Goal: Task Accomplishment & Management: Manage account settings

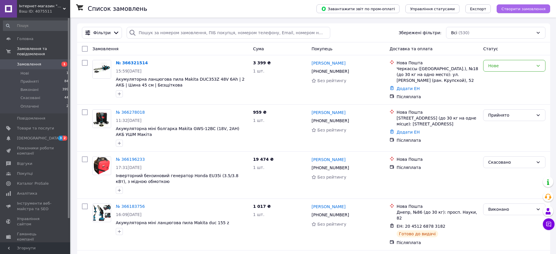
click at [514, 8] on span "Створити замовлення" at bounding box center [523, 9] width 44 height 4
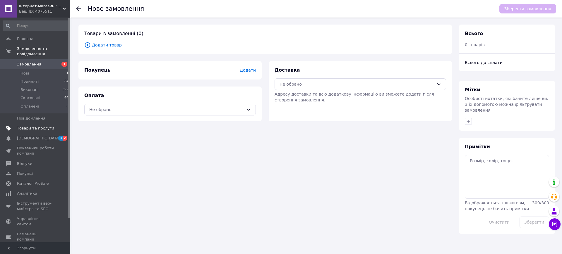
click at [41, 126] on span "Товари та послуги" at bounding box center [35, 128] width 37 height 5
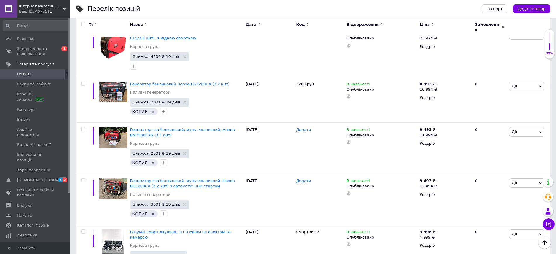
scroll to position [722, 0]
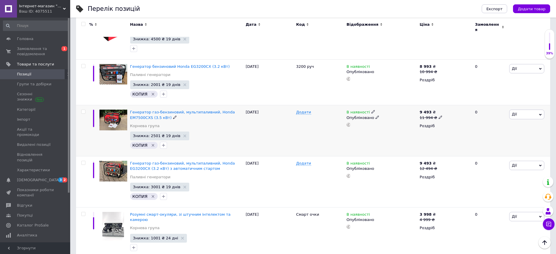
click at [439, 116] on icon at bounding box center [441, 118] width 4 height 4
click at [451, 102] on input "11994" at bounding box center [467, 108] width 44 height 12
type input "12994"
click at [472, 102] on input "12994" at bounding box center [467, 108] width 44 height 12
click at [541, 164] on icon at bounding box center [540, 165] width 3 height 3
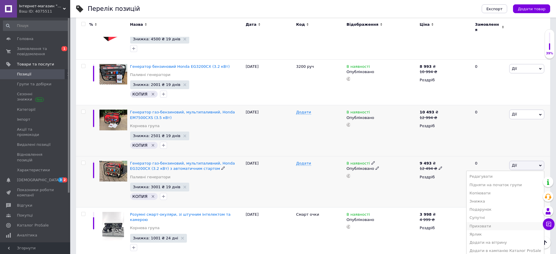
click at [491, 222] on li "Приховати" at bounding box center [506, 226] width 78 height 8
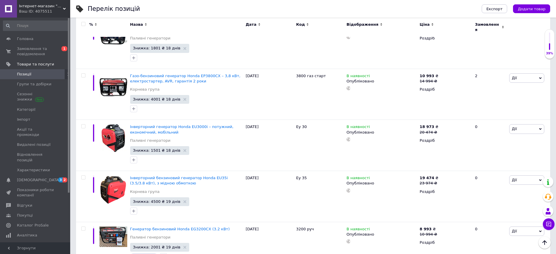
scroll to position [565, 0]
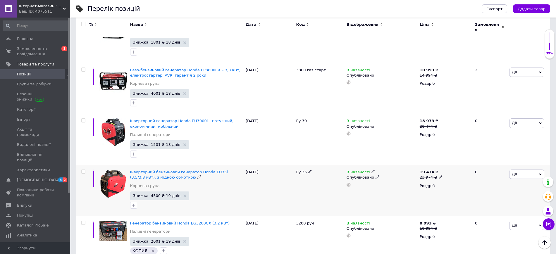
click at [538, 170] on span "Дії" at bounding box center [526, 174] width 35 height 9
click at [500, 231] on li "Приховати" at bounding box center [506, 235] width 78 height 8
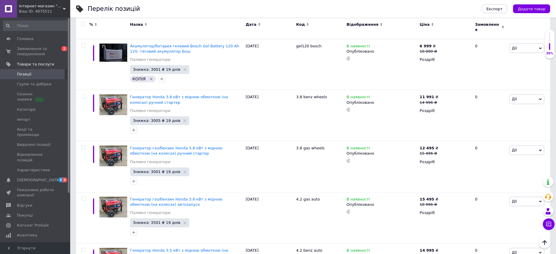
scroll to position [168, 0]
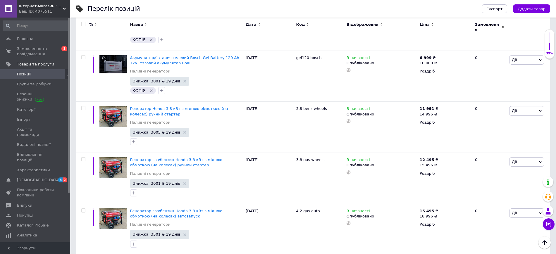
drag, startPoint x: 539, startPoint y: 5, endPoint x: 156, endPoint y: 8, distance: 382.9
click at [156, 8] on div "Перелік позицій" at bounding box center [279, 9] width 382 height 18
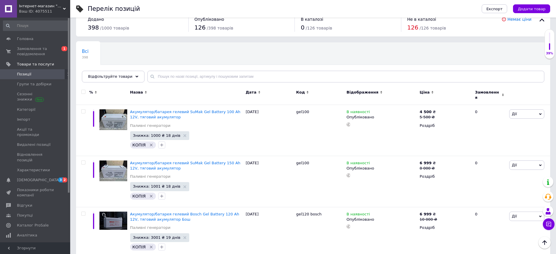
scroll to position [0, 0]
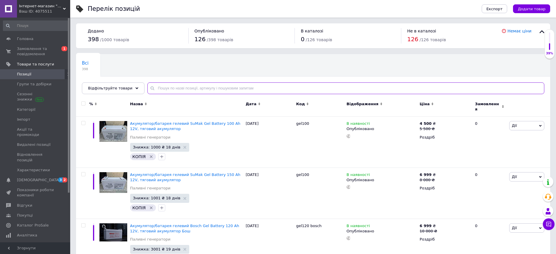
click at [153, 92] on input "text" at bounding box center [345, 88] width 397 height 12
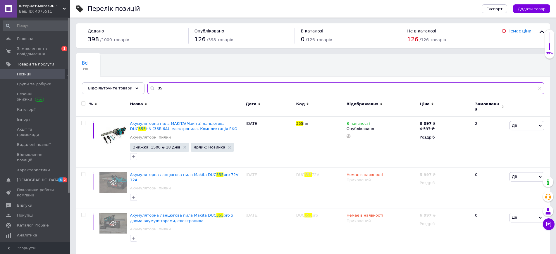
type input "3"
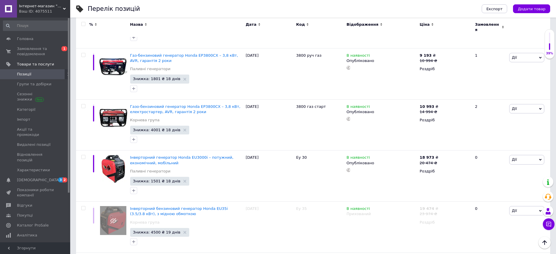
scroll to position [675, 0]
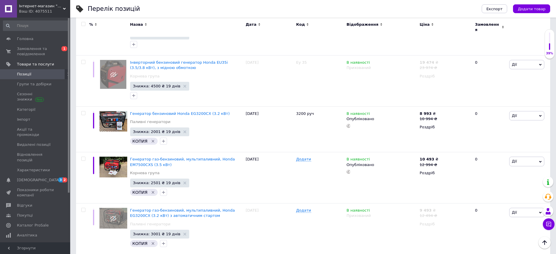
click at [63, 7] on icon at bounding box center [64, 8] width 3 height 3
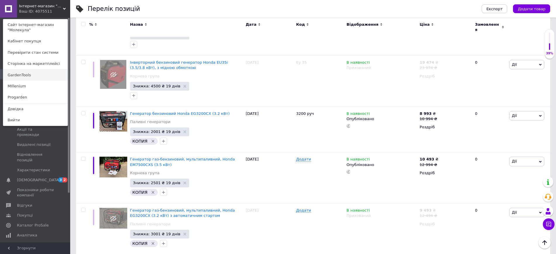
click at [18, 73] on link "GardenTools" at bounding box center [35, 75] width 64 height 11
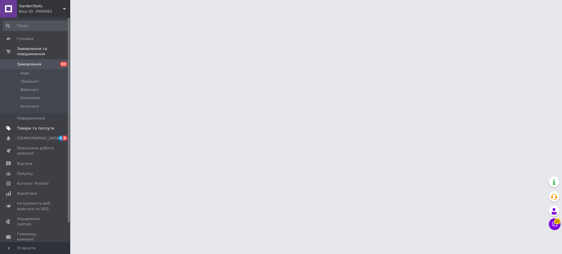
click at [35, 126] on span "Товари та послуги" at bounding box center [35, 128] width 37 height 5
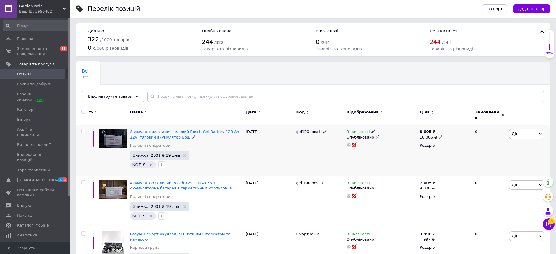
click at [462, 154] on div "8 005 ₴ 10 006 ₴ Роздріб" at bounding box center [444, 150] width 53 height 51
click at [373, 152] on div "В наявності Опубліковано" at bounding box center [381, 150] width 73 height 51
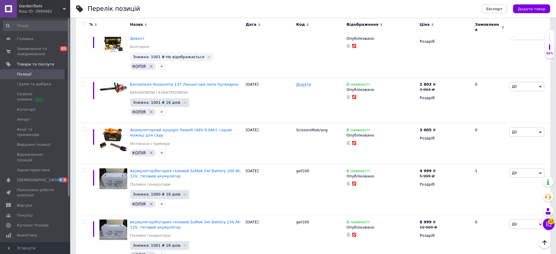
scroll to position [4851, 0]
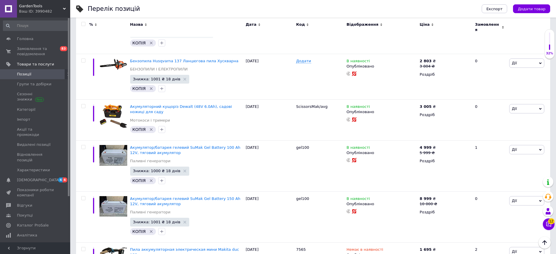
click at [65, 8] on use at bounding box center [64, 9] width 3 height 2
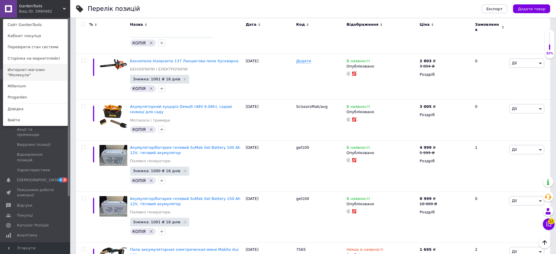
click at [45, 69] on link "Интернет-магазин "Молекула"" at bounding box center [35, 72] width 64 height 16
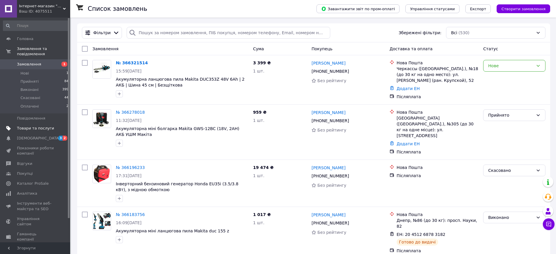
click at [27, 126] on span "Товари та послуги" at bounding box center [35, 128] width 37 height 5
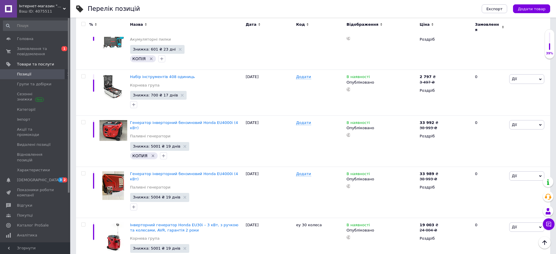
scroll to position [967, 0]
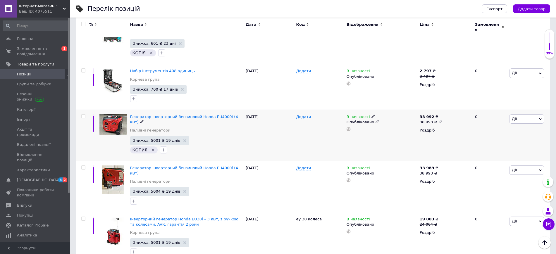
click at [541, 114] on span "Дії" at bounding box center [526, 118] width 35 height 9
click at [504, 176] on li "Приховати" at bounding box center [506, 180] width 78 height 8
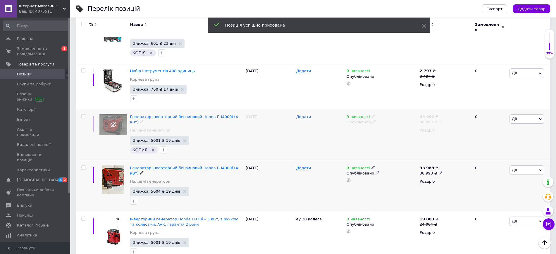
click at [542, 166] on span "Дії" at bounding box center [526, 170] width 35 height 9
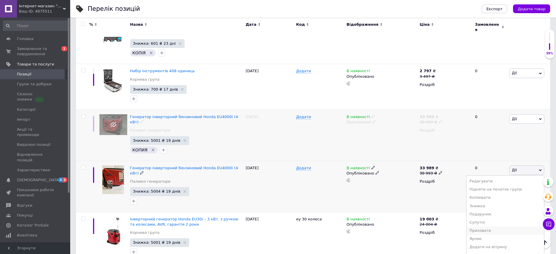
click at [498, 227] on li "Приховати" at bounding box center [506, 231] width 78 height 8
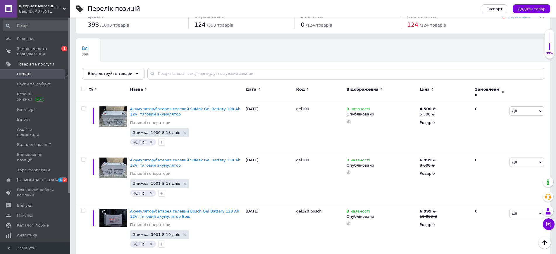
scroll to position [0, 0]
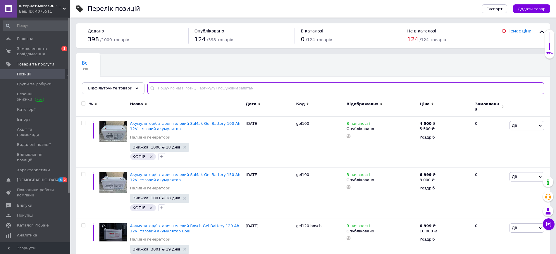
click at [173, 86] on input "text" at bounding box center [345, 88] width 397 height 12
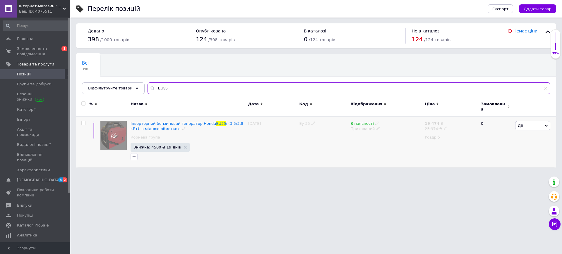
type input "EU35"
click at [546, 125] on icon at bounding box center [546, 126] width 3 height 3
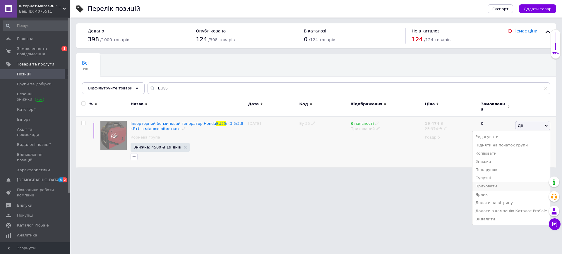
click at [522, 183] on li "Приховати" at bounding box center [511, 186] width 78 height 8
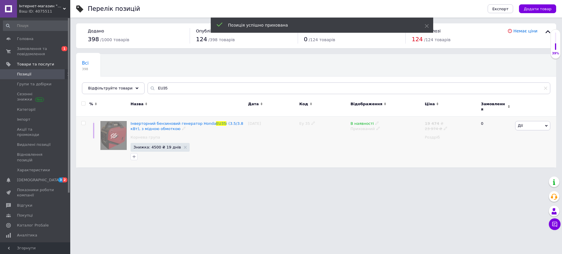
click at [547, 122] on span "Дії" at bounding box center [532, 125] width 35 height 9
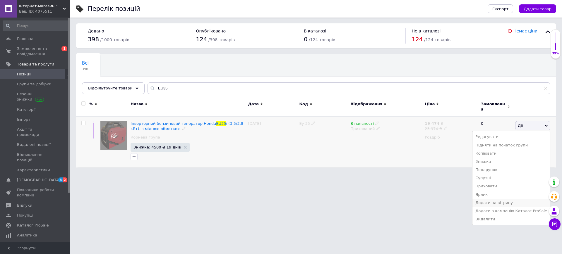
click at [509, 200] on li "Додати на вітрину" at bounding box center [511, 203] width 78 height 8
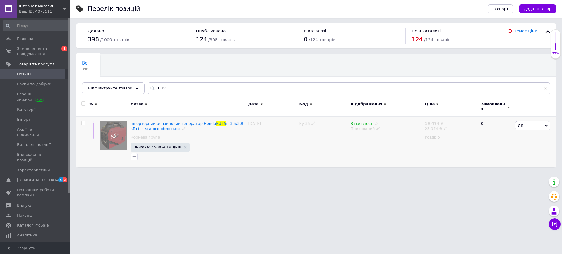
click at [546, 125] on icon at bounding box center [546, 126] width 3 height 2
click at [157, 121] on span "Інверторний бензиновий генератор Honda" at bounding box center [172, 123] width 85 height 4
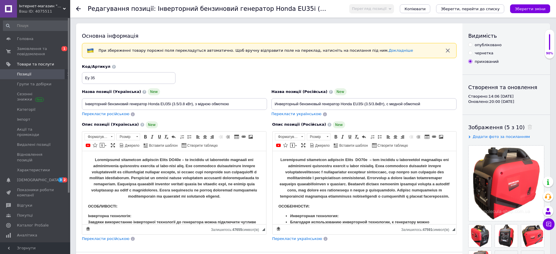
click at [472, 46] on label "опубліковано" at bounding box center [484, 44] width 33 height 5
click at [472, 46] on input "опубліковано" at bounding box center [470, 45] width 4 height 4
radio input "true"
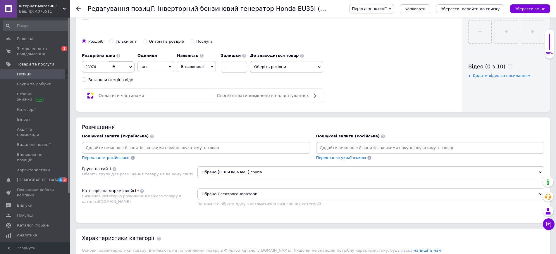
scroll to position [247, 0]
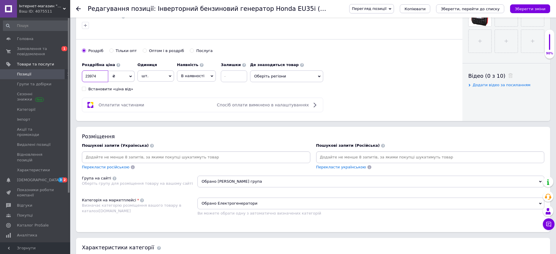
click at [92, 75] on input "23974" at bounding box center [95, 76] width 26 height 12
type input "23474"
click at [473, 13] on button "Зберегти, перейти до списку" at bounding box center [470, 8] width 68 height 9
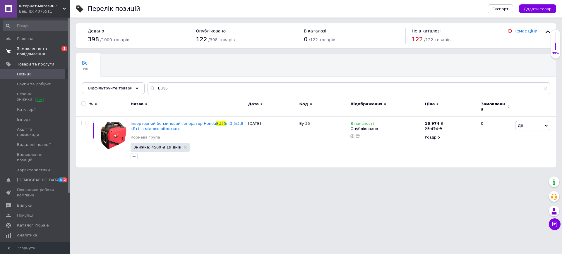
click at [29, 47] on span "Замовлення та повідомлення" at bounding box center [35, 51] width 37 height 11
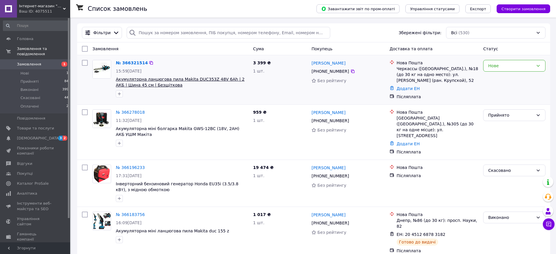
click at [215, 79] on span "Акумуляторна ланцюгова пила Makita DUC353Z 48V 6Ah | 2 АКБ | Шина 45 см | Безщі…" at bounding box center [180, 82] width 129 height 11
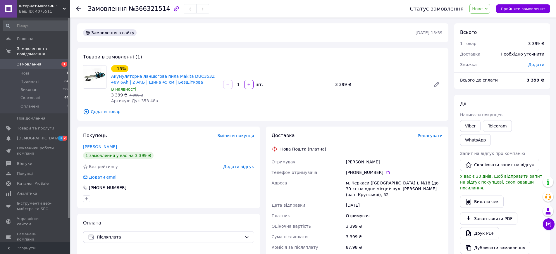
click at [107, 111] on span "Додати товар" at bounding box center [262, 112] width 359 height 6
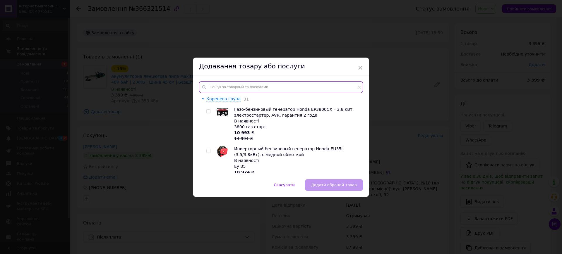
click at [220, 85] on input "text" at bounding box center [281, 87] width 164 height 12
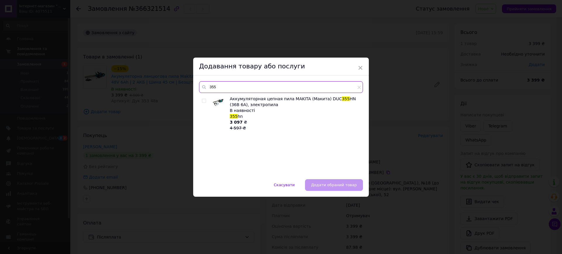
type input "355"
click at [204, 101] on input "checkbox" at bounding box center [204, 101] width 4 height 4
checkbox input "true"
click at [330, 185] on span "Додати обраний товар" at bounding box center [334, 185] width 46 height 4
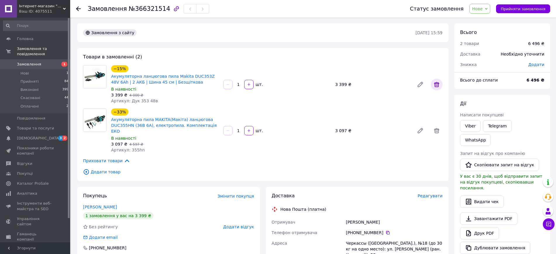
click at [435, 84] on icon at bounding box center [436, 84] width 5 height 5
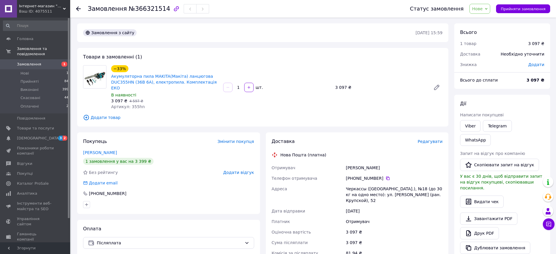
click at [271, 101] on div "−33% Акумуляторна пила MAKITA(Макіта) ланцюгова DUC355HN (36В 6А), електропила.…" at bounding box center [277, 87] width 336 height 47
click at [23, 62] on span "Замовлення" at bounding box center [29, 64] width 24 height 5
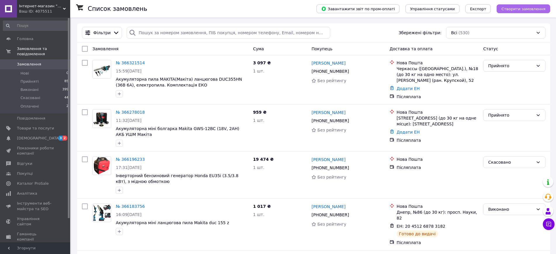
click at [515, 11] on button "Створити замовлення" at bounding box center [524, 8] width 54 height 9
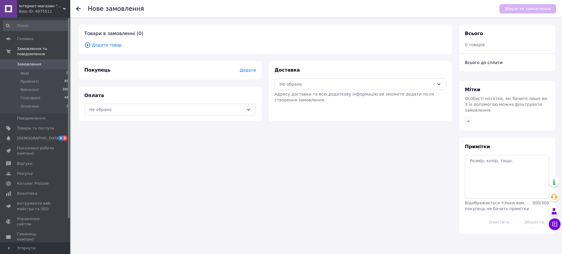
click at [103, 44] on span "Додати товар" at bounding box center [265, 45] width 362 height 6
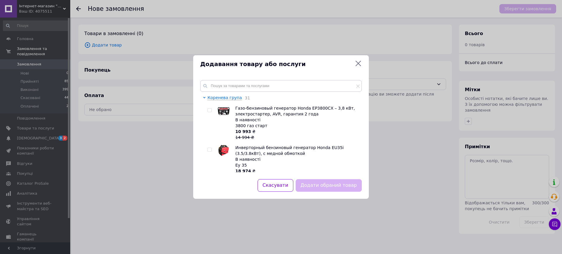
click at [211, 149] on span at bounding box center [209, 150] width 4 height 4
click at [211, 149] on input "checkbox" at bounding box center [209, 150] width 4 height 4
checkbox input "true"
click at [344, 186] on button "Додати обраний товар" at bounding box center [328, 185] width 66 height 13
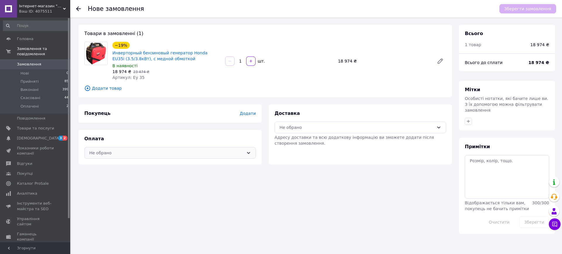
click at [250, 153] on icon at bounding box center [248, 153] width 5 height 5
click at [111, 177] on span "Оплата готівкою" at bounding box center [169, 177] width 161 height 6
click at [250, 153] on icon at bounding box center [248, 153] width 5 height 5
click at [109, 175] on span "Післяплата" at bounding box center [174, 176] width 153 height 6
click at [438, 126] on icon at bounding box center [438, 127] width 5 height 5
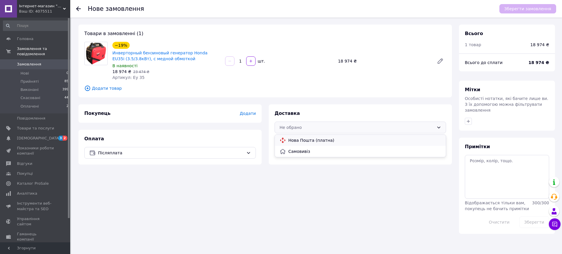
click at [312, 140] on span "Нова Пошта (платна)" at bounding box center [364, 140] width 153 height 6
click at [247, 113] on span "Додати" at bounding box center [248, 113] width 16 height 5
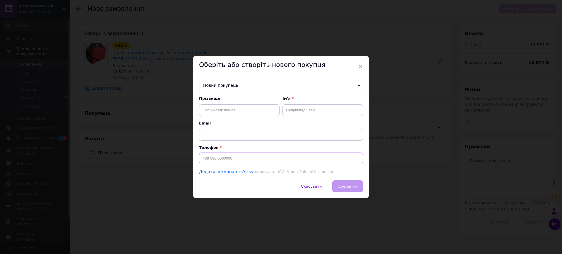
click at [209, 161] on input at bounding box center [281, 159] width 164 height 12
type input "[PHONE_NUMBER]"
click at [208, 108] on input "text" at bounding box center [239, 110] width 80 height 12
click at [210, 108] on input "text" at bounding box center [239, 110] width 80 height 12
click at [209, 110] on input "text" at bounding box center [239, 110] width 80 height 12
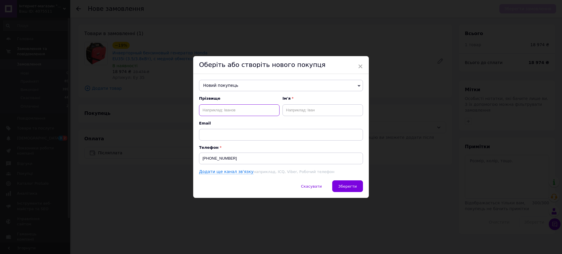
type input "l"
type input "д"
type input "[PERSON_NAME]"
click at [302, 108] on input "text" at bounding box center [322, 110] width 80 height 12
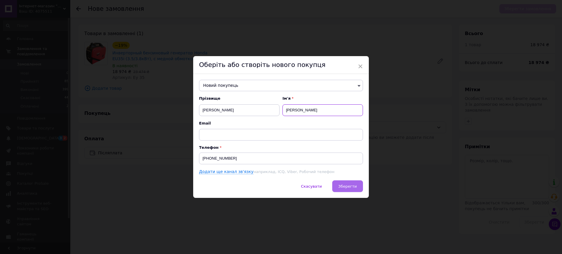
type input "[PERSON_NAME]"
click at [339, 186] on button "Зберегти" at bounding box center [347, 186] width 31 height 12
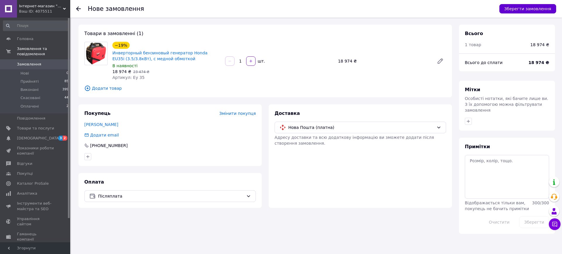
click at [534, 9] on button "Зберегти замовлення" at bounding box center [527, 8] width 57 height 9
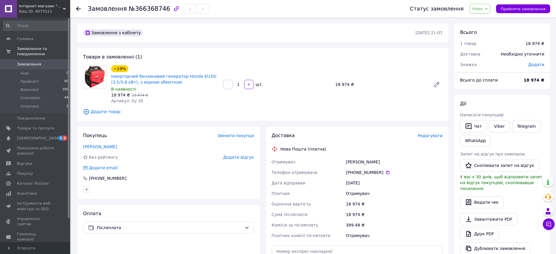
click at [28, 62] on span "Замовлення" at bounding box center [29, 64] width 24 height 5
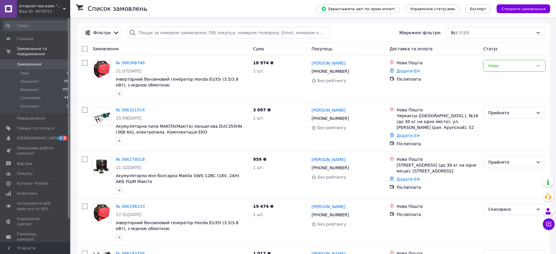
click at [34, 62] on span "Замовлення" at bounding box center [29, 64] width 24 height 5
click at [517, 11] on span "Створити замовлення" at bounding box center [523, 9] width 44 height 4
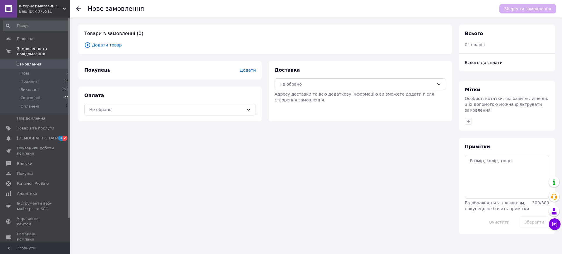
click at [112, 44] on span "Додати товар" at bounding box center [265, 45] width 362 height 6
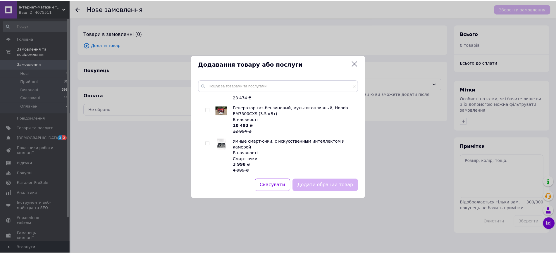
scroll to position [89, 0]
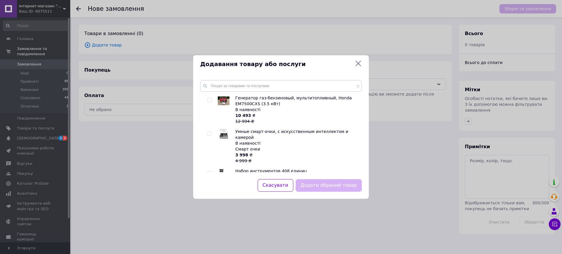
click at [209, 99] on input "checkbox" at bounding box center [209, 100] width 4 height 4
checkbox input "true"
click at [328, 186] on button "Додати обраний товар" at bounding box center [328, 185] width 66 height 13
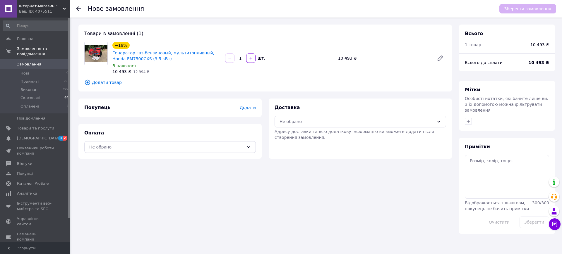
click at [251, 109] on span "Додати" at bounding box center [248, 107] width 16 height 5
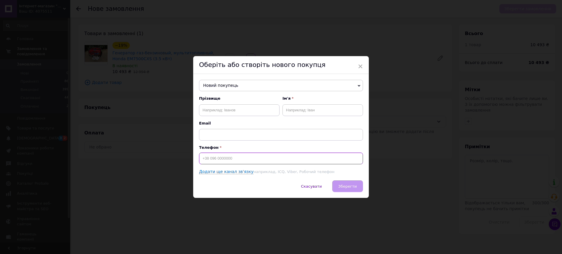
click at [215, 159] on input at bounding box center [281, 159] width 164 height 12
type input "[PHONE_NUMBER]"
click at [205, 110] on input "text" at bounding box center [239, 110] width 80 height 12
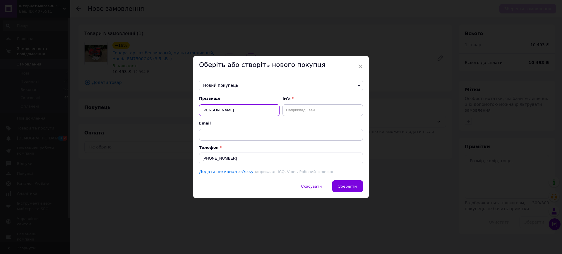
type input "[PERSON_NAME]"
click at [291, 106] on input "text" at bounding box center [322, 110] width 80 height 12
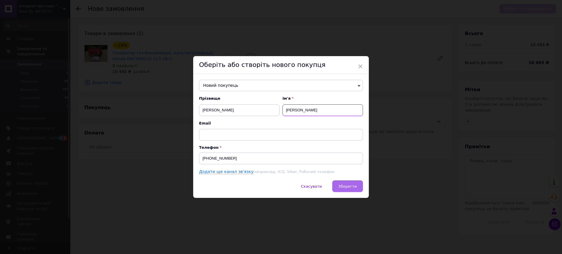
type input "[PERSON_NAME]"
click at [347, 183] on button "Зберегти" at bounding box center [347, 186] width 31 height 12
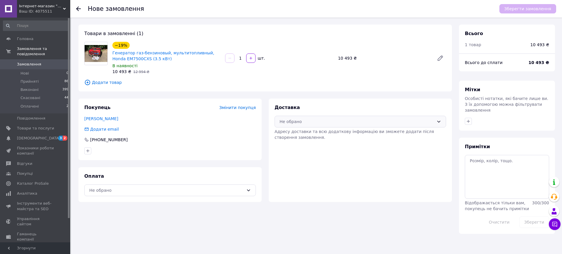
click at [440, 121] on icon at bounding box center [438, 121] width 5 height 5
click at [325, 134] on span "Нова Пошта (платна)" at bounding box center [364, 135] width 153 height 6
click at [249, 190] on icon at bounding box center [248, 191] width 3 height 2
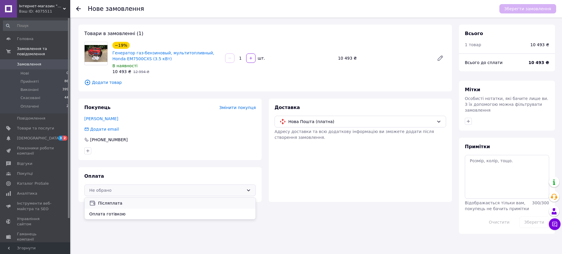
click at [117, 203] on span "Післяплата" at bounding box center [174, 203] width 153 height 6
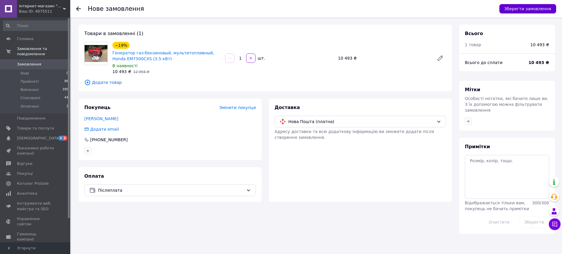
click at [533, 7] on button "Зберегти замовлення" at bounding box center [527, 8] width 57 height 9
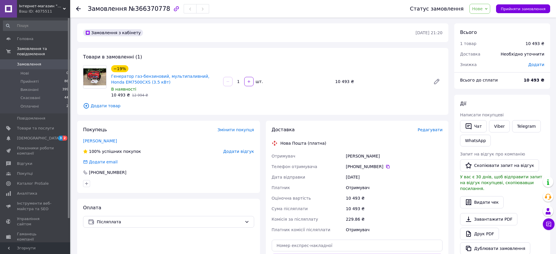
click at [29, 62] on span "Замовлення" at bounding box center [29, 64] width 24 height 5
